Goal: Task Accomplishment & Management: Use online tool/utility

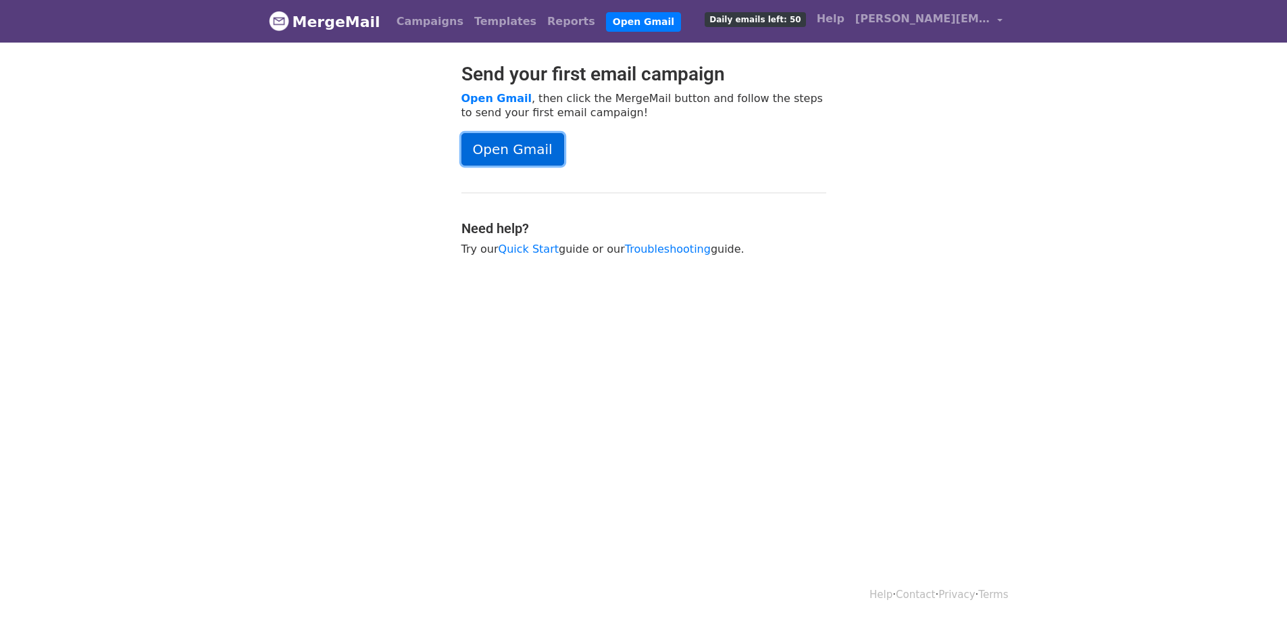
click at [514, 150] on link "Open Gmail" at bounding box center [512, 149] width 103 height 32
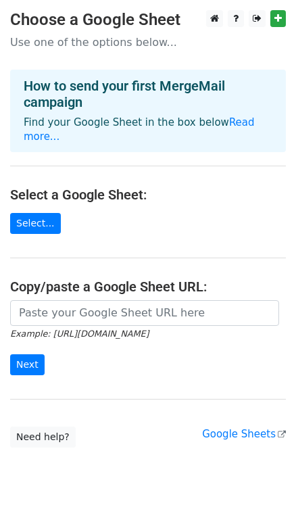
scroll to position [14, 0]
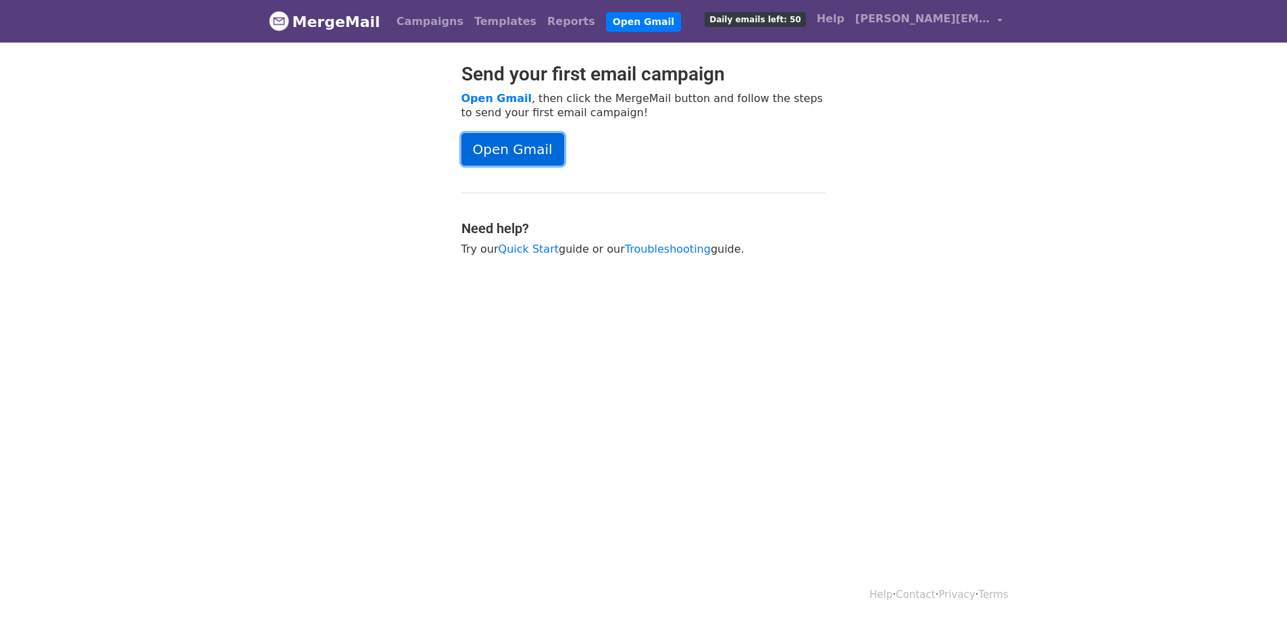
click at [499, 153] on link "Open Gmail" at bounding box center [512, 149] width 103 height 32
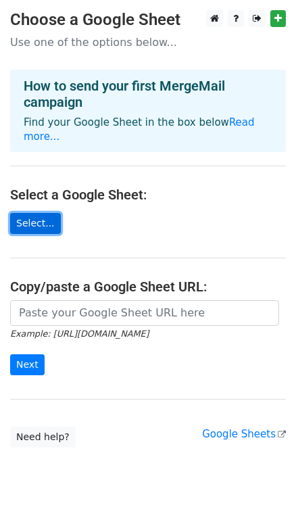
click at [34, 214] on link "Select..." at bounding box center [35, 223] width 51 height 21
click at [34, 213] on link "Select..." at bounding box center [35, 223] width 51 height 21
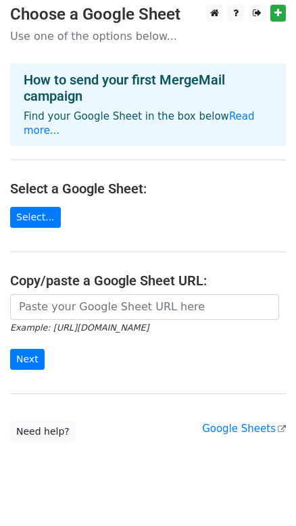
scroll to position [88, 0]
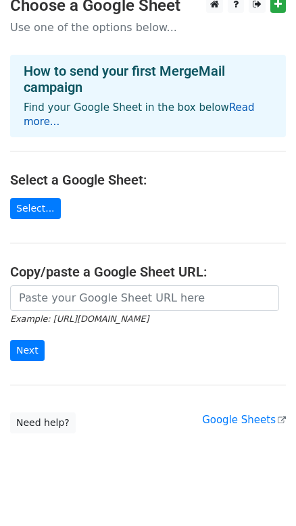
click at [236, 108] on link "Read more..." at bounding box center [139, 114] width 231 height 26
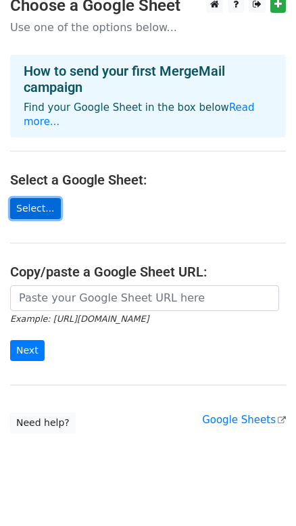
click at [21, 201] on link "Select..." at bounding box center [35, 208] width 51 height 21
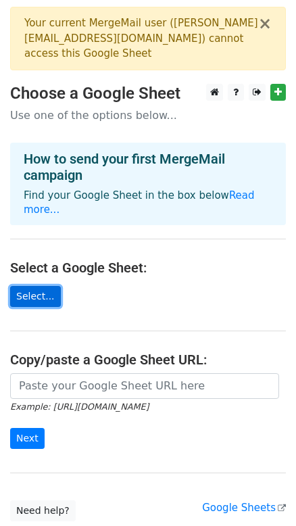
click at [26, 286] on link "Select..." at bounding box center [35, 296] width 51 height 21
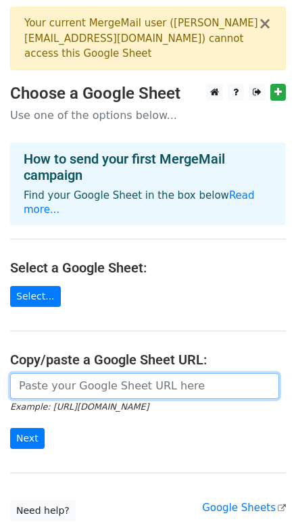
click at [95, 373] on input "url" at bounding box center [144, 386] width 269 height 26
click at [54, 376] on input "url" at bounding box center [144, 386] width 269 height 26
paste input "https://docs.google.com/spreadsheets/d/1FGmhTbpxbV0KIJS3jUeE8iWhaQ5kNiYxv3cqVXa…"
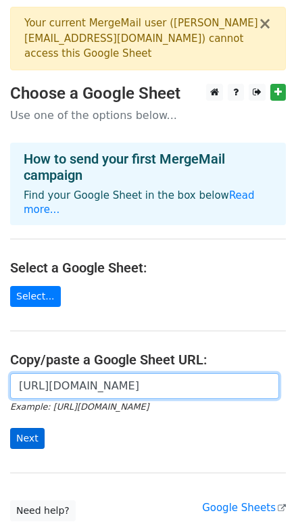
type input "https://docs.google.com/spreadsheets/d/1FGmhTbpxbV0KIJS3jUeE8iWhaQ5kNiYxv3cqVXa…"
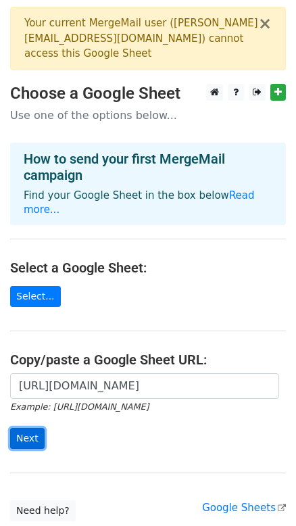
click at [30, 428] on input "Next" at bounding box center [27, 438] width 34 height 21
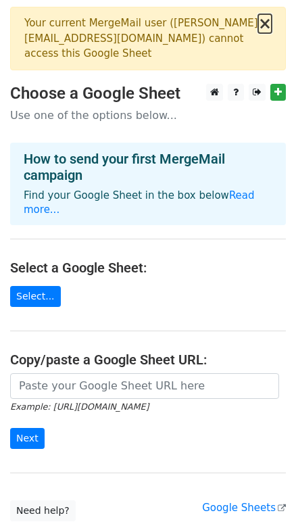
click at [269, 26] on button "×" at bounding box center [265, 24] width 14 height 16
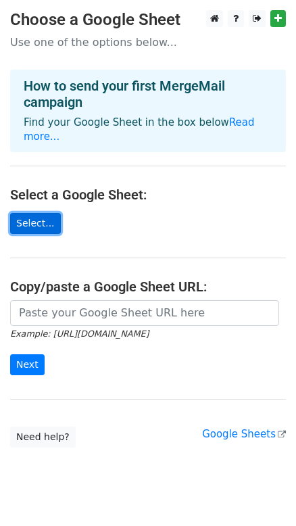
click at [37, 213] on link "Select..." at bounding box center [35, 223] width 51 height 21
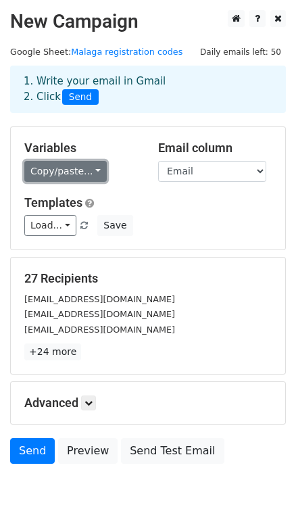
click at [74, 168] on link "Copy/paste..." at bounding box center [65, 171] width 82 height 21
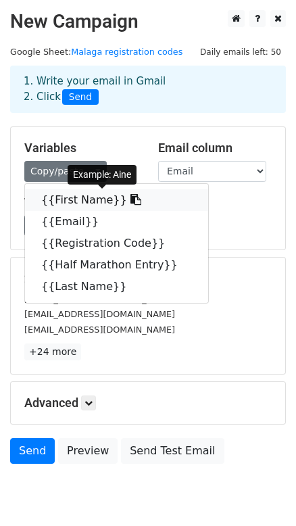
click at [77, 196] on link "{{First Name}}" at bounding box center [116, 200] width 183 height 22
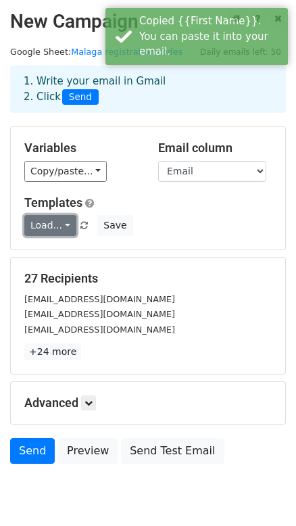
click at [49, 224] on link "Load..." at bounding box center [50, 225] width 52 height 21
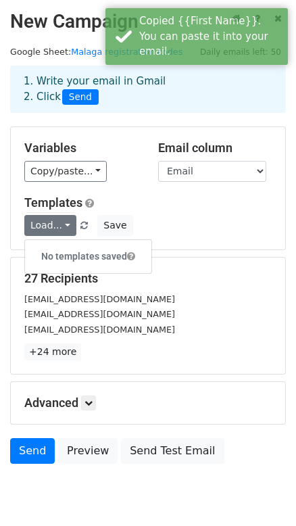
click at [181, 203] on h5 "Templates" at bounding box center [147, 202] width 247 height 15
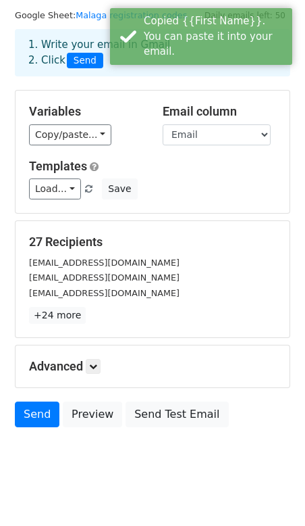
scroll to position [53, 0]
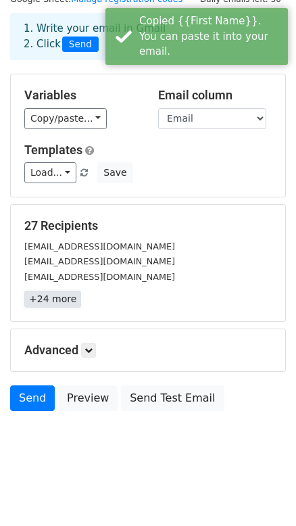
click at [53, 303] on link "+24 more" at bounding box center [52, 299] width 57 height 17
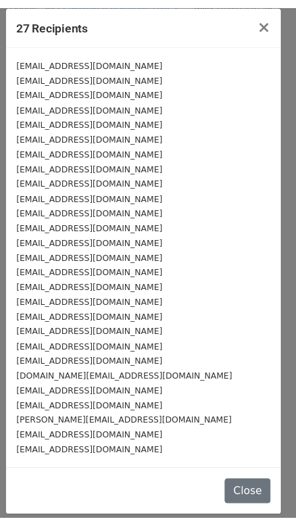
scroll to position [7, 0]
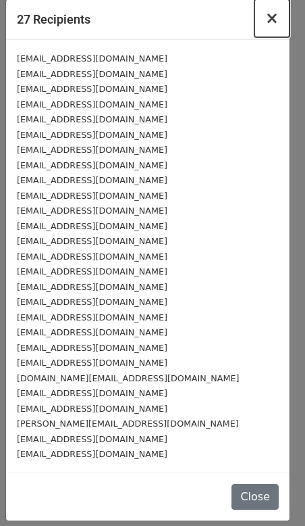
click at [266, 20] on span "×" at bounding box center [273, 18] width 14 height 19
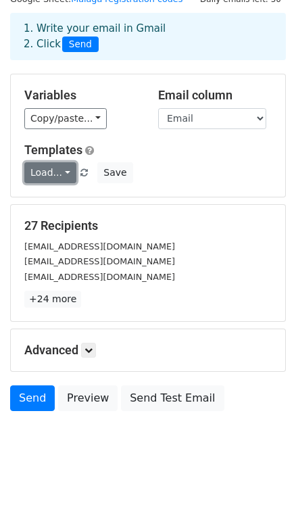
click at [54, 170] on link "Load..." at bounding box center [50, 172] width 52 height 21
click at [45, 170] on link "Load..." at bounding box center [50, 172] width 52 height 21
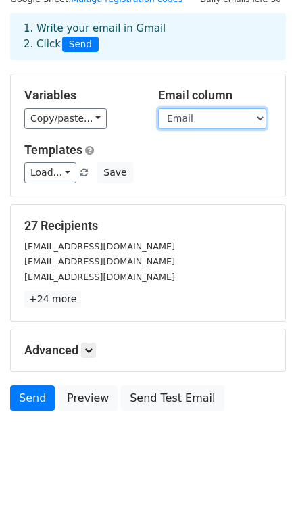
click at [207, 118] on select "First Name Email Registration Code Half Marathon Entry Last Name" at bounding box center [212, 118] width 108 height 21
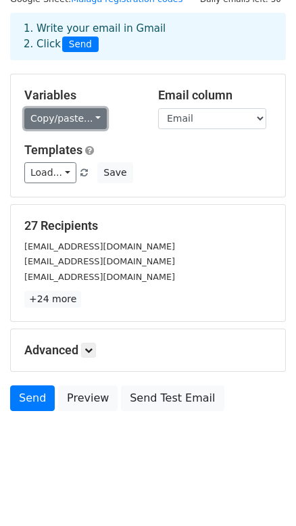
click at [71, 116] on link "Copy/paste..." at bounding box center [65, 118] width 82 height 21
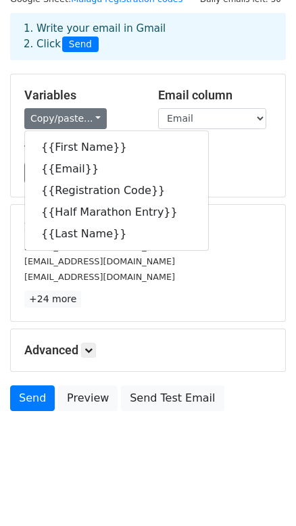
click at [135, 108] on div "Copy/paste... {{First Name}} {{Email}} {{Registration Code}} {{Half Marathon En…" at bounding box center [81, 118] width 114 height 21
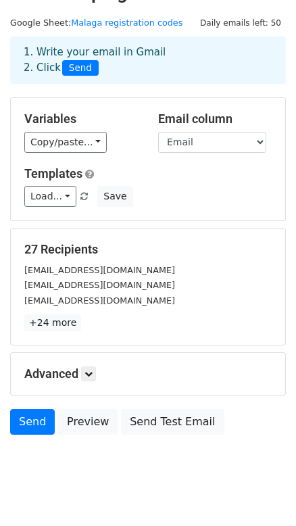
scroll to position [53, 0]
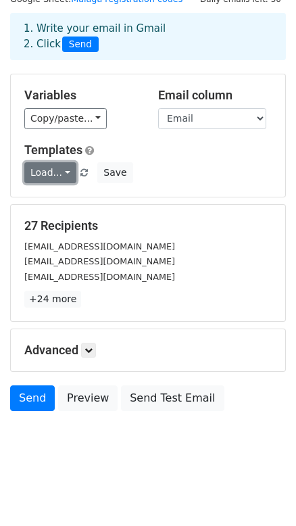
click at [44, 173] on link "Load..." at bounding box center [50, 172] width 52 height 21
click at [142, 160] on div "Templates Load... No templates saved Save" at bounding box center [148, 163] width 268 height 41
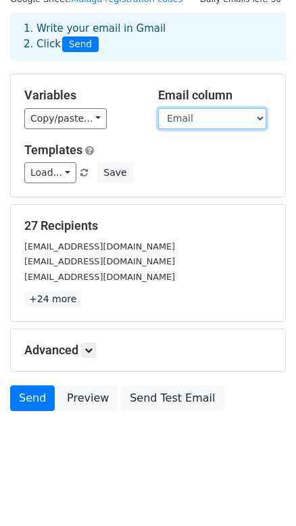
click at [192, 116] on select "First Name Email Registration Code Half Marathon Entry Last Name" at bounding box center [212, 118] width 108 height 21
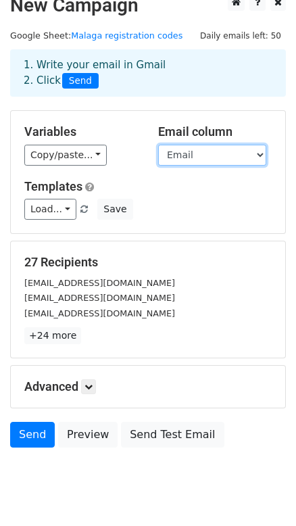
scroll to position [0, 0]
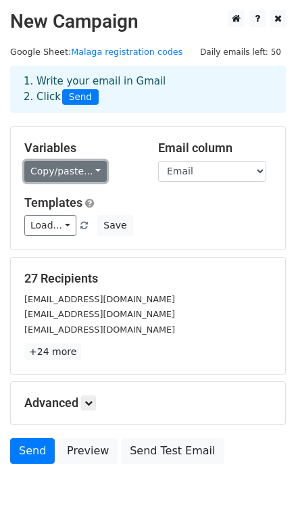
click at [49, 171] on link "Copy/paste..." at bounding box center [65, 171] width 82 height 21
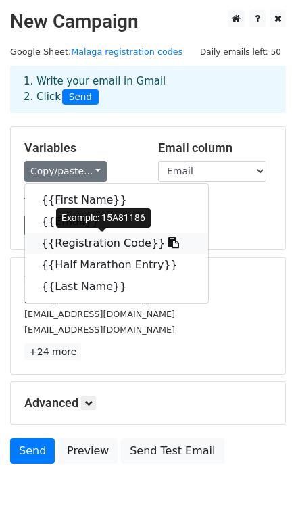
click at [84, 248] on link "{{Registration Code}}" at bounding box center [116, 243] width 183 height 22
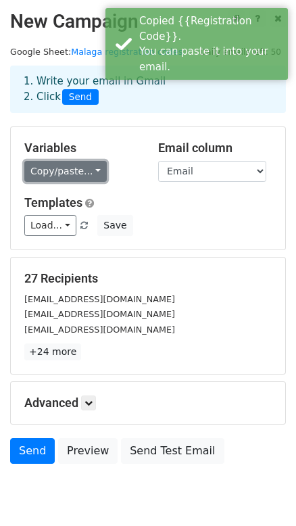
click at [80, 170] on link "Copy/paste..." at bounding box center [65, 171] width 82 height 21
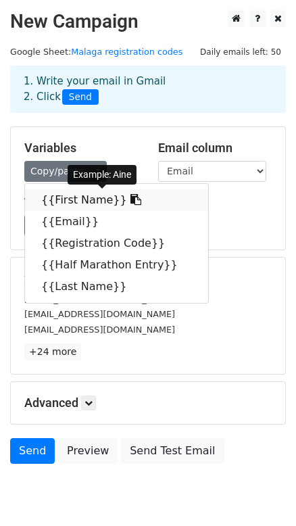
click at [88, 195] on link "{{First Name}}" at bounding box center [116, 200] width 183 height 22
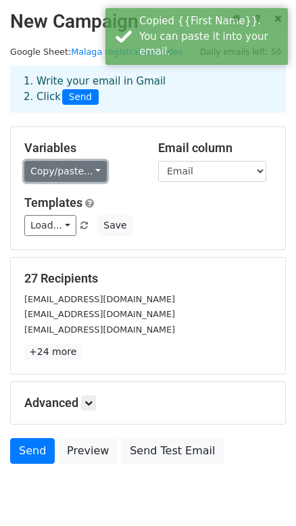
click at [82, 170] on link "Copy/paste..." at bounding box center [65, 171] width 82 height 21
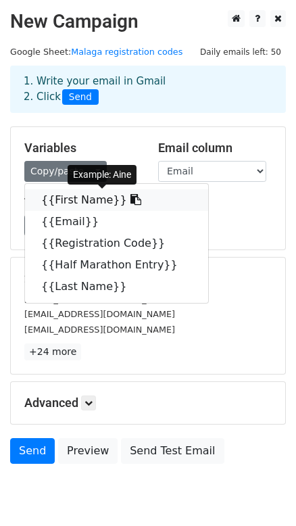
click at [97, 203] on link "{{First Name}}" at bounding box center [116, 200] width 183 height 22
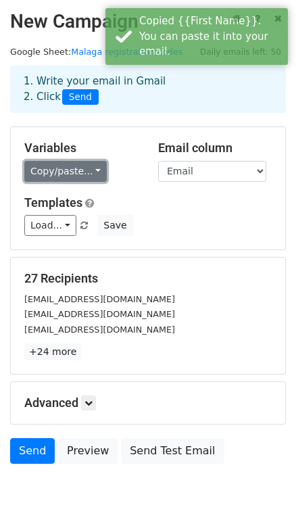
click at [78, 168] on link "Copy/paste..." at bounding box center [65, 171] width 82 height 21
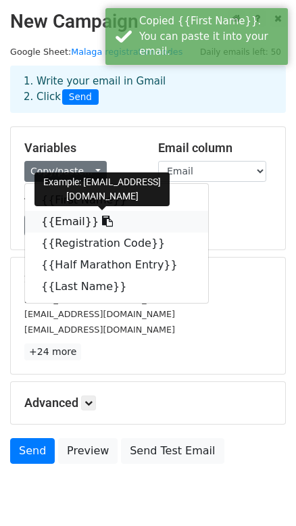
click at [102, 223] on icon at bounding box center [107, 221] width 11 height 11
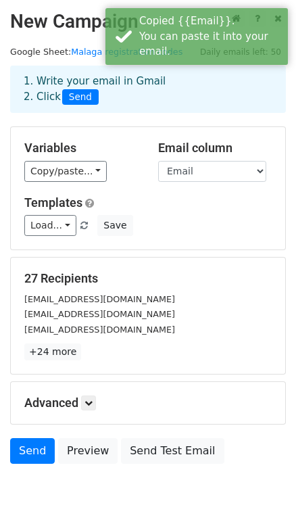
click at [139, 189] on div "Variables Copy/paste... {{First Name}} {{Email}} {{Registration Code}} {{Half M…" at bounding box center [148, 188] width 274 height 122
click at [54, 231] on link "Load..." at bounding box center [50, 225] width 52 height 21
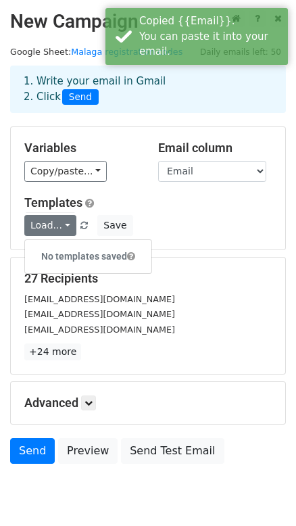
click at [138, 209] on div "Templates Load... No templates saved Save" at bounding box center [148, 215] width 268 height 41
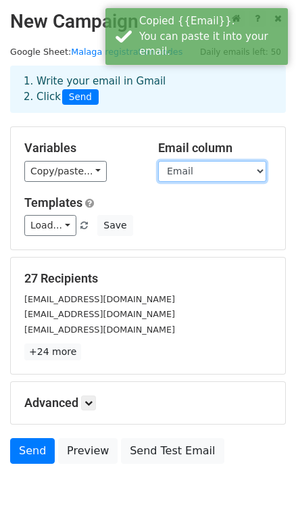
click at [191, 180] on select "First Name Email Registration Code Half Marathon Entry Last Name" at bounding box center [212, 171] width 108 height 21
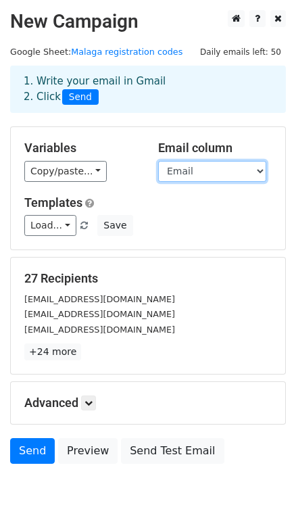
click at [158, 161] on select "First Name Email Registration Code Half Marathon Entry Last Name" at bounding box center [212, 171] width 108 height 21
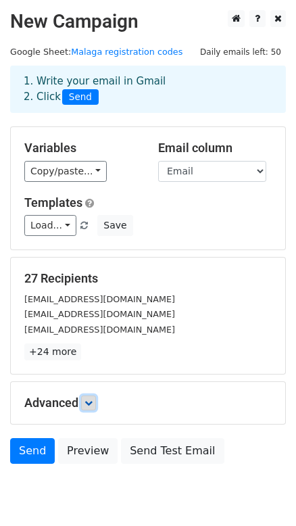
click at [88, 406] on icon at bounding box center [88, 403] width 8 height 8
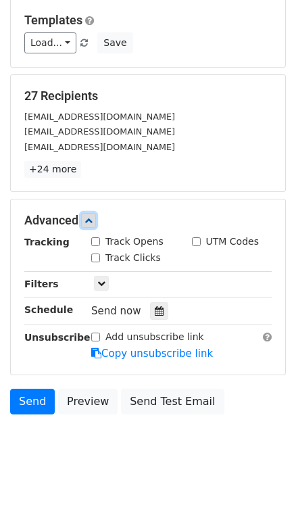
scroll to position [184, 0]
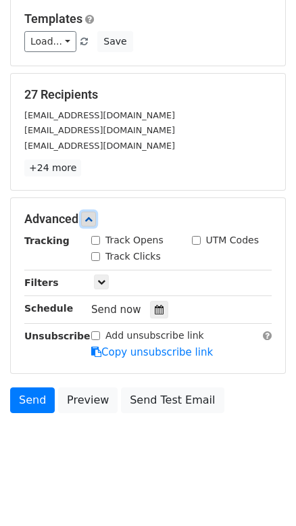
click at [93, 220] on icon at bounding box center [88, 219] width 8 height 8
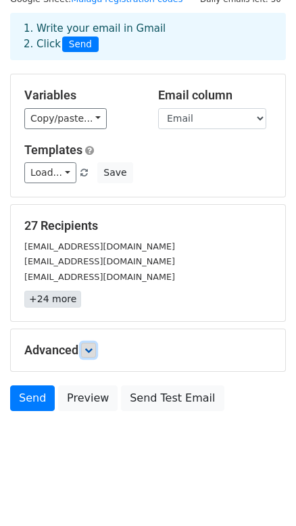
scroll to position [53, 0]
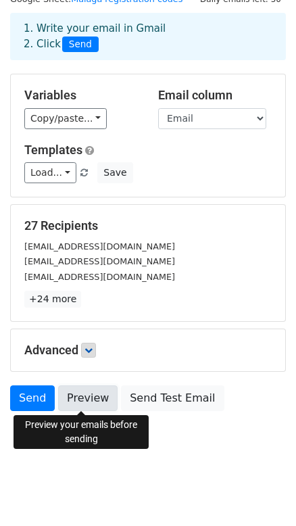
click at [79, 399] on link "Preview" at bounding box center [87, 398] width 59 height 26
click at [78, 399] on link "Preview" at bounding box center [87, 398] width 59 height 26
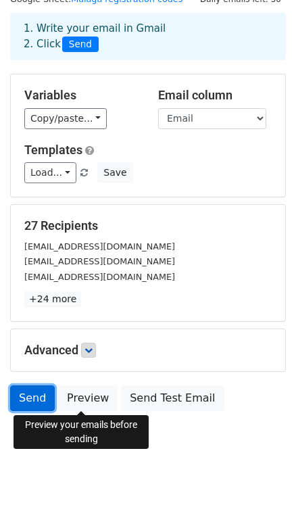
click at [28, 399] on link "Send" at bounding box center [32, 398] width 45 height 26
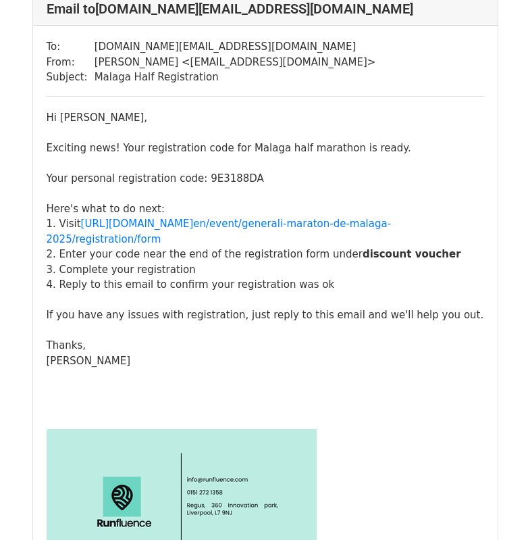
scroll to position [13068, 0]
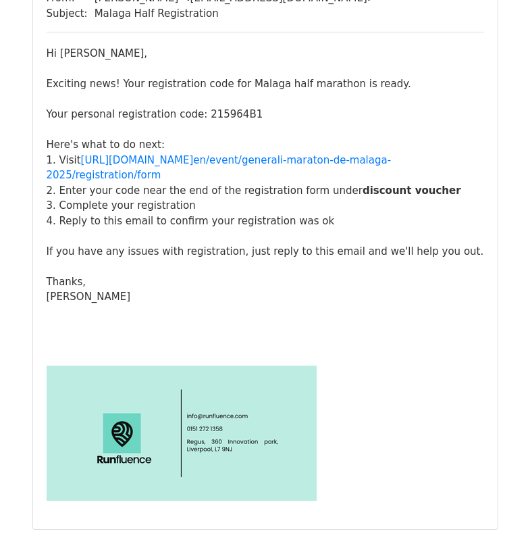
scroll to position [1216, 0]
